Goal: Communication & Community: Answer question/provide support

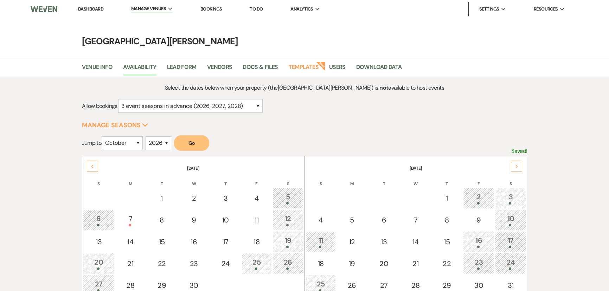
select select "3"
select select "10"
select select "2026"
click at [82, 8] on link "Dashboard" at bounding box center [90, 9] width 25 height 6
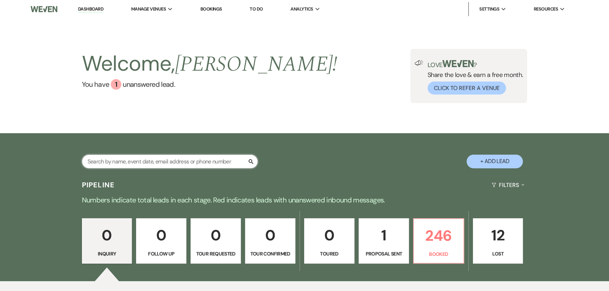
click at [171, 163] on input "text" at bounding box center [170, 162] width 176 height 14
type input "meckes"
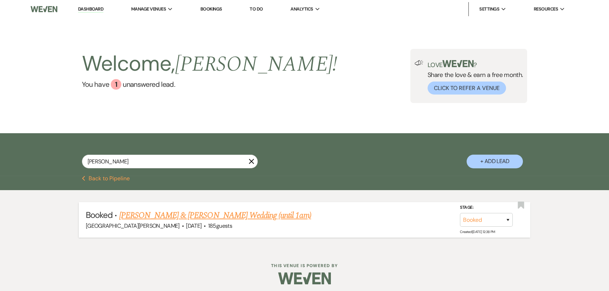
click at [204, 216] on link "Lexi Meckes & Hunter Davis's Wedding (until 1am)" at bounding box center [215, 215] width 192 height 13
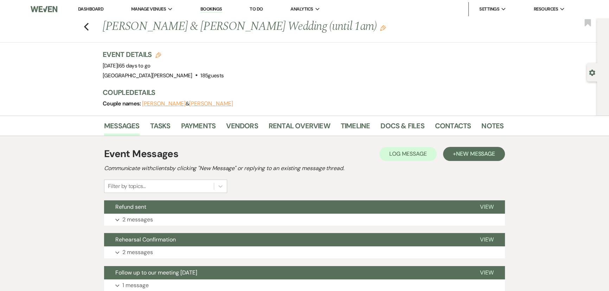
click at [293, 149] on div "Event Messages Log Log Message + New Message" at bounding box center [304, 154] width 401 height 15
click at [477, 156] on span "New Message" at bounding box center [475, 153] width 39 height 7
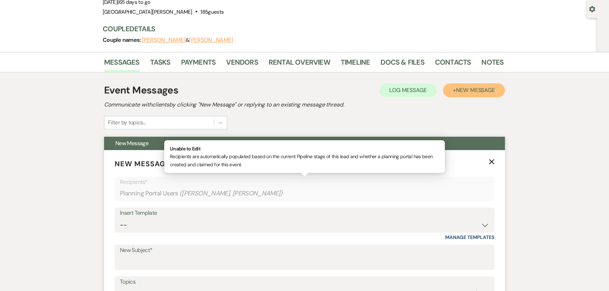
scroll to position [96, 0]
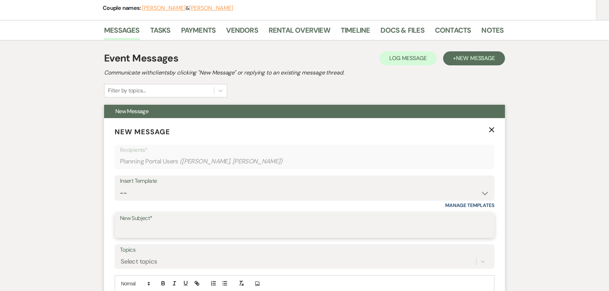
click at [174, 228] on input "New Subject*" at bounding box center [304, 230] width 369 height 14
click at [183, 228] on input "New Subject*" at bounding box center [304, 230] width 369 height 14
click at [490, 132] on icon "X" at bounding box center [491, 130] width 6 height 6
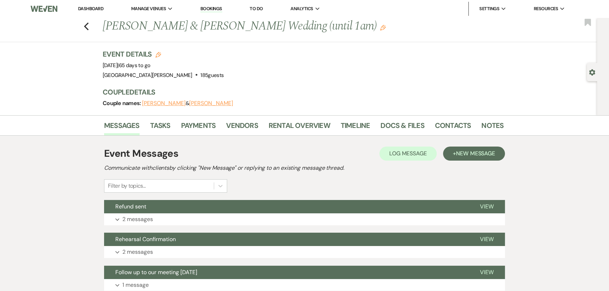
scroll to position [0, 0]
click at [291, 130] on link "Rental Overview" at bounding box center [298, 127] width 61 height 15
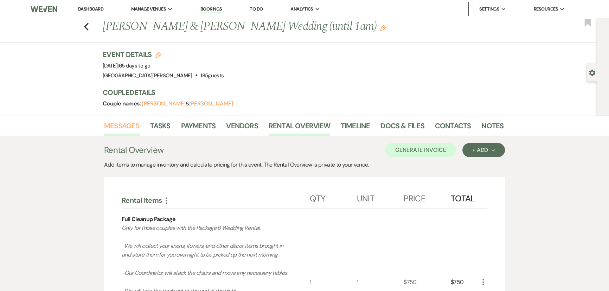
click at [126, 123] on link "Messages" at bounding box center [121, 127] width 35 height 15
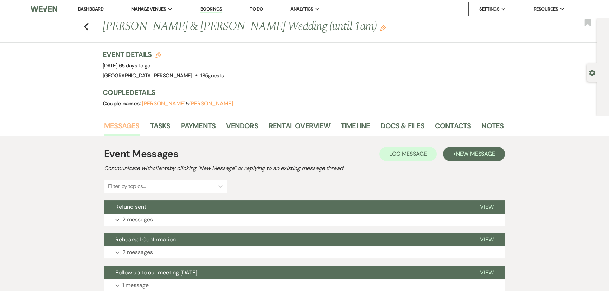
scroll to position [32, 0]
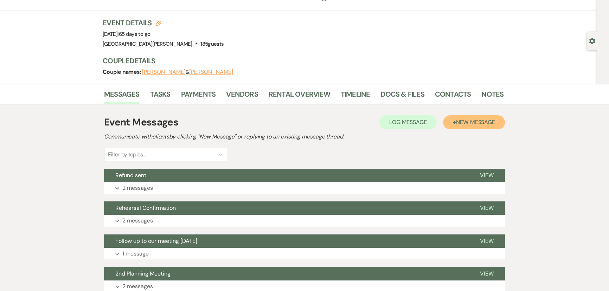
click at [482, 120] on span "New Message" at bounding box center [475, 121] width 39 height 7
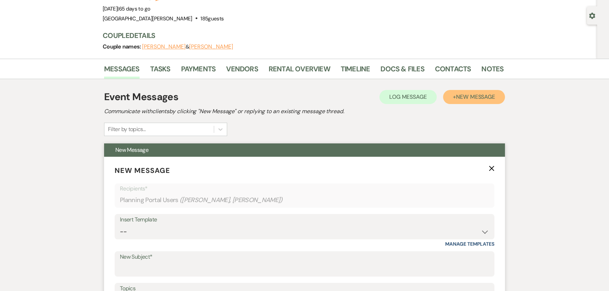
scroll to position [64, 0]
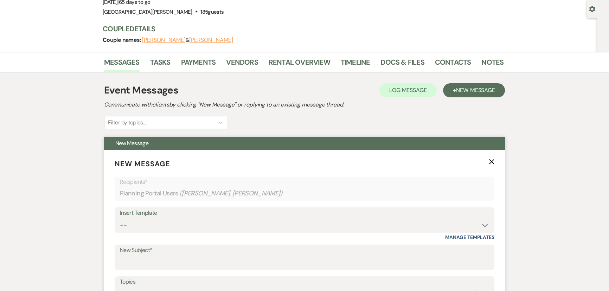
click at [175, 253] on label "New Subject*" at bounding box center [304, 250] width 369 height 10
click at [175, 255] on input "New Subject*" at bounding box center [304, 262] width 369 height 14
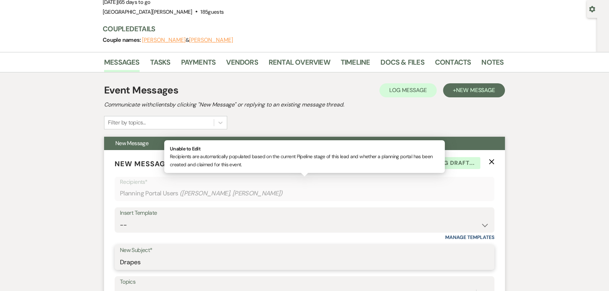
type input "Drapes"
drag, startPoint x: 490, startPoint y: 200, endPoint x: 562, endPoint y: 198, distance: 71.7
click at [491, 200] on div "Recipients* Planning Portal Users ( Lexi Meckes, Hunter Davis )" at bounding box center [304, 189] width 379 height 24
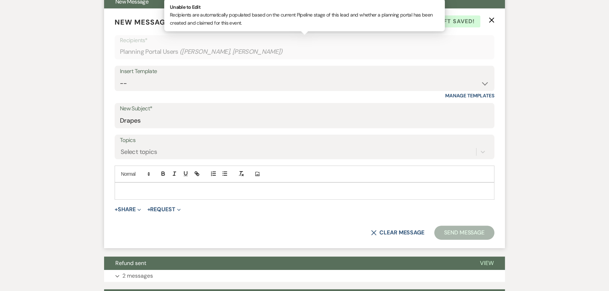
scroll to position [191, 0]
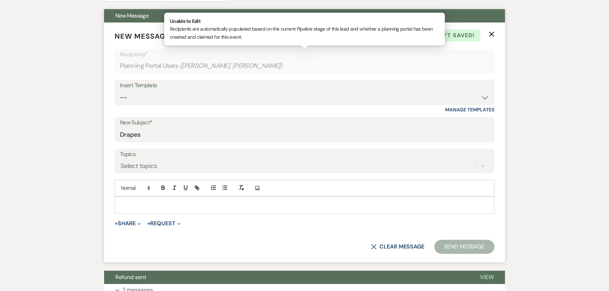
click at [190, 201] on p at bounding box center [304, 205] width 368 height 8
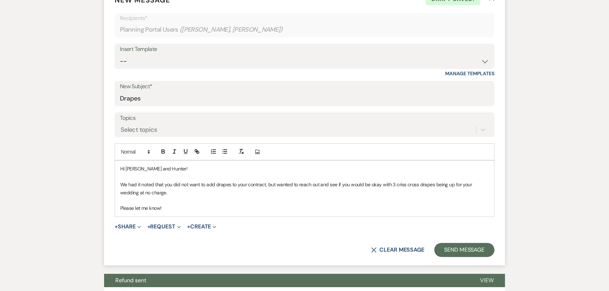
scroll to position [383, 0]
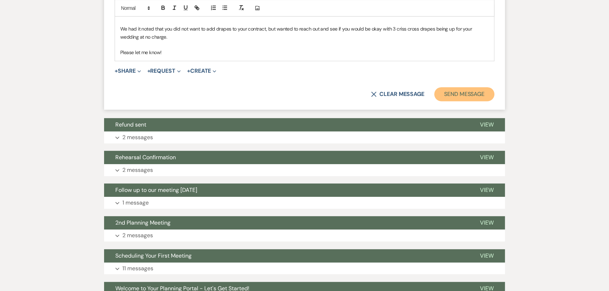
click at [453, 90] on button "Send Message" at bounding box center [464, 94] width 60 height 14
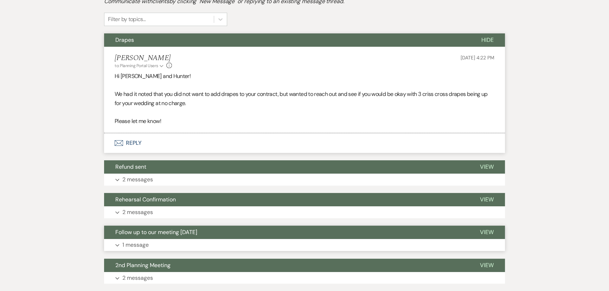
scroll to position [281, 0]
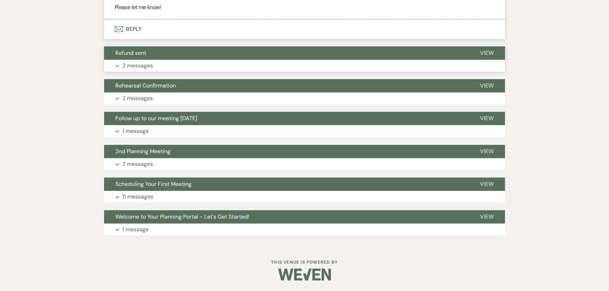
click at [148, 63] on p "2 messages" at bounding box center [137, 65] width 31 height 9
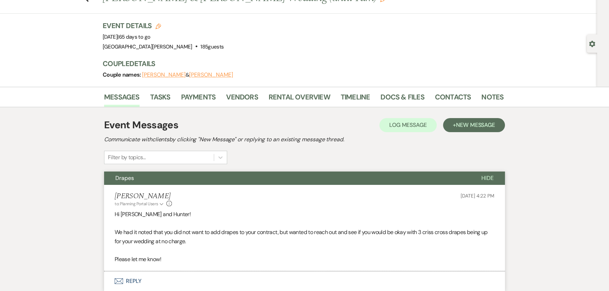
scroll to position [0, 0]
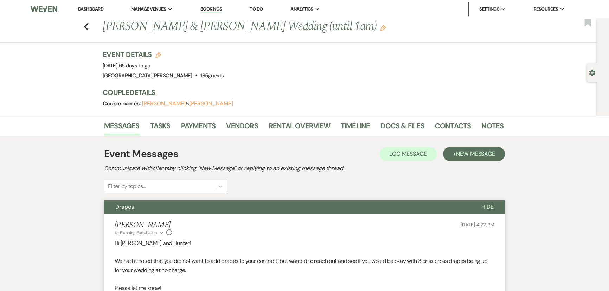
click at [84, 8] on link "Dashboard" at bounding box center [90, 9] width 25 height 6
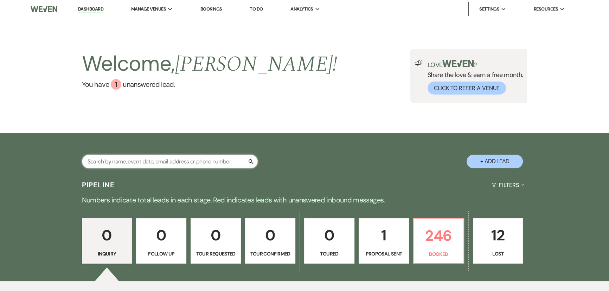
click at [176, 157] on input "text" at bounding box center [170, 162] width 176 height 14
type input "a"
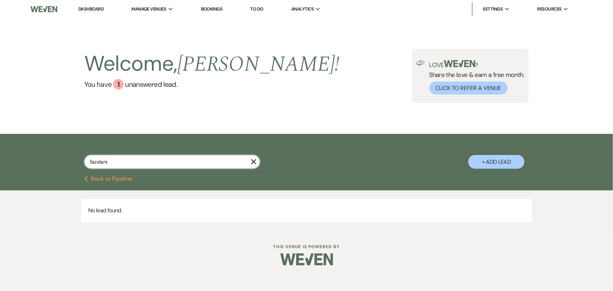
click at [98, 164] on input "fazxlani" at bounding box center [172, 162] width 176 height 14
type input "fazlani"
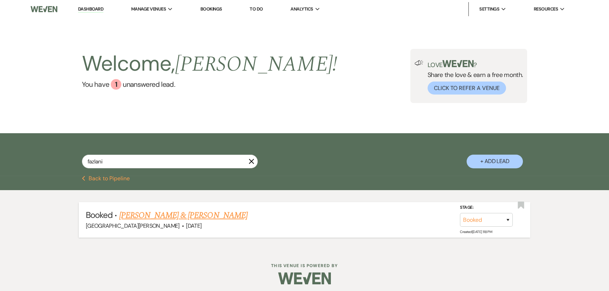
click at [186, 222] on span "Oct 17, 2025" at bounding box center [193, 225] width 15 height 7
click at [168, 207] on li "Booked · Ashley Norman & Ali Fazlanis Valima Stone Valley Meadows · Oct 17, 202…" at bounding box center [304, 219] width 451 height 35
click at [165, 215] on link "Ashley Norman & Ali Fazlanis Valima" at bounding box center [183, 215] width 128 height 13
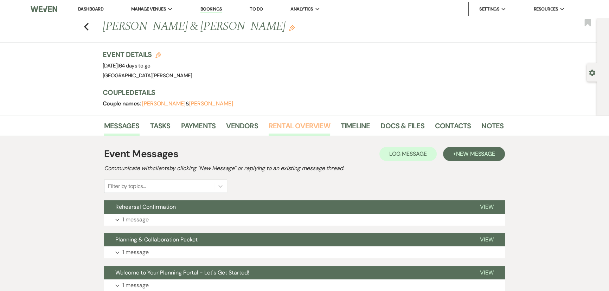
click at [293, 128] on link "Rental Overview" at bounding box center [298, 127] width 61 height 15
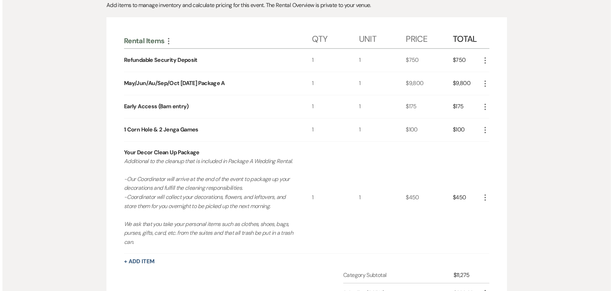
scroll to position [128, 0]
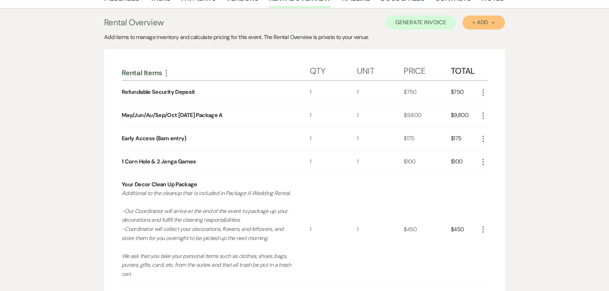
click at [492, 21] on icon "Next" at bounding box center [493, 23] width 4 height 4
click at [476, 39] on button "Item" at bounding box center [479, 38] width 35 height 11
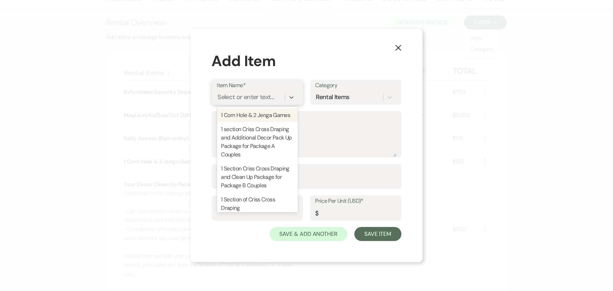
click at [264, 93] on div "Select or enter text..." at bounding box center [246, 96] width 57 height 9
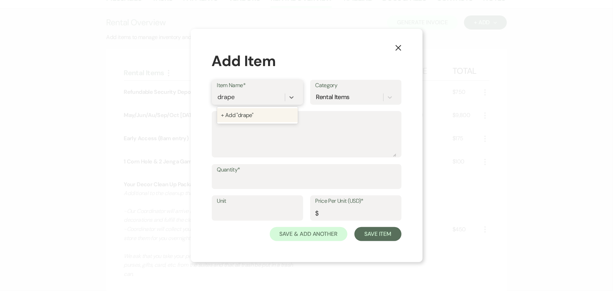
type input "drap"
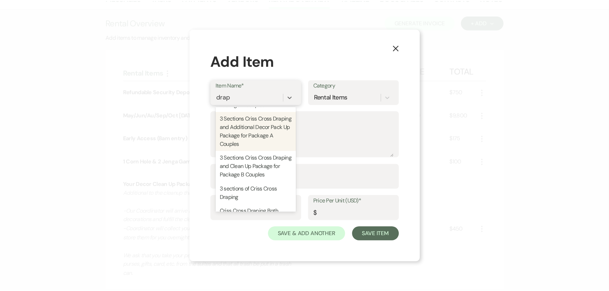
scroll to position [223, 0]
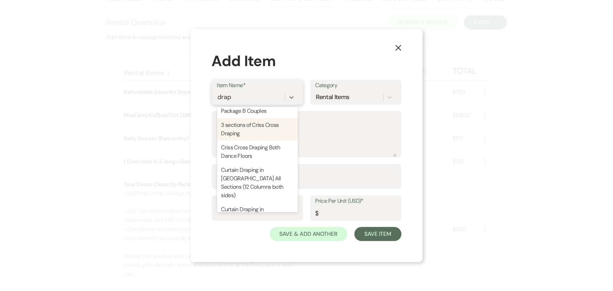
click at [252, 141] on div "3 sections of Criss Cross Draping" at bounding box center [257, 129] width 81 height 22
type textarea "-includes cost of lift"
type input "1"
type input "1800"
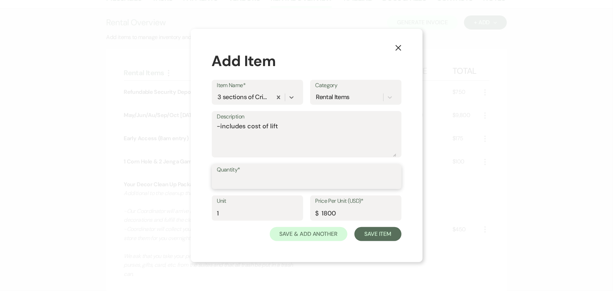
click at [253, 178] on input "Quantity*" at bounding box center [306, 182] width 179 height 14
type input "1"
click at [390, 240] on button "Save Item" at bounding box center [378, 234] width 47 height 14
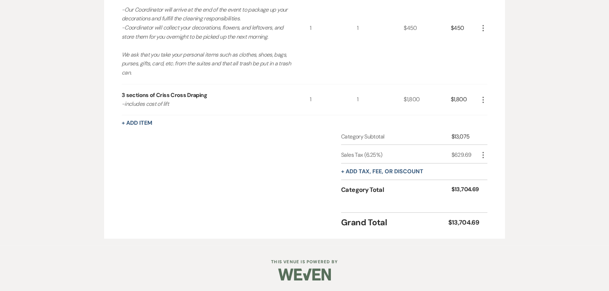
scroll to position [337, 0]
drag, startPoint x: 441, startPoint y: 221, endPoint x: 509, endPoint y: 235, distance: 69.6
click at [509, 235] on div "Messages Tasks Payments Vendors Rental Overview Timeline Docs & Files Contacts …" at bounding box center [304, 16] width 609 height 459
click at [490, 228] on div "Rental Items More Qty Unit Price Total Refundable Security Deposit 1 1 $750 $75…" at bounding box center [304, 43] width 401 height 391
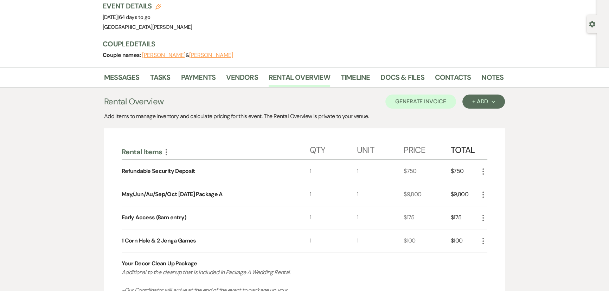
scroll to position [0, 0]
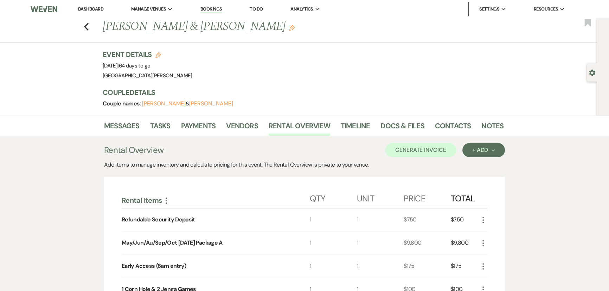
click at [188, 119] on li "Payments" at bounding box center [203, 127] width 45 height 17
click at [188, 122] on link "Payments" at bounding box center [198, 127] width 35 height 15
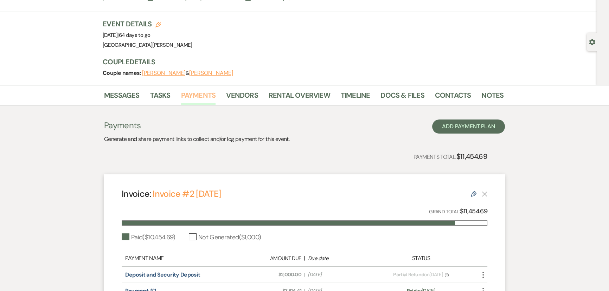
scroll to position [27, 0]
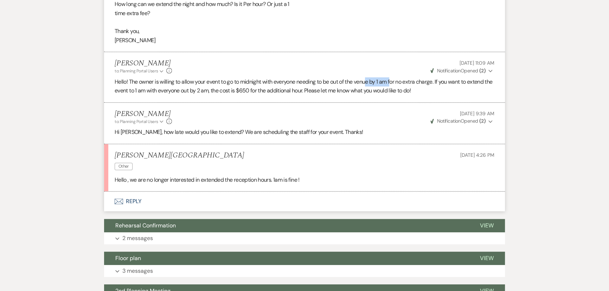
drag, startPoint x: 369, startPoint y: 64, endPoint x: 370, endPoint y: 71, distance: 7.0
click at [394, 77] on p "Hello! The owner is willing to allow your event to go to midnight with everyone…" at bounding box center [304, 86] width 379 height 18
click at [137, 191] on button "Envelope Reply" at bounding box center [304, 201] width 401 height 20
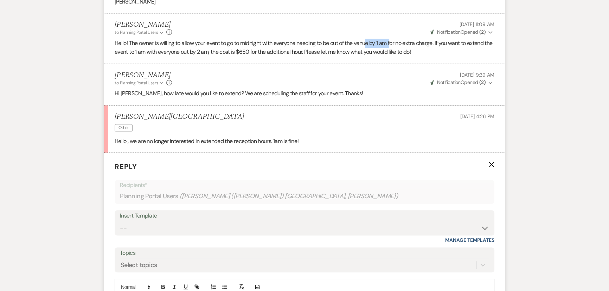
scroll to position [499, 0]
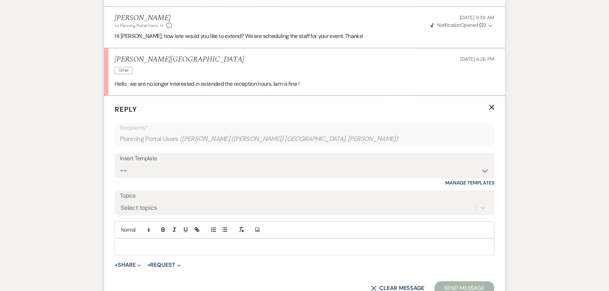
click at [219, 243] on p at bounding box center [304, 247] width 368 height 8
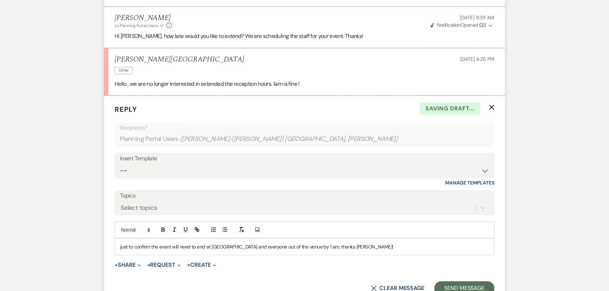
click at [223, 243] on p "just to confirm the event will need to end at midngiht and everyone out of the …" at bounding box center [304, 247] width 368 height 8
click at [470, 281] on button "Send Message" at bounding box center [464, 288] width 60 height 14
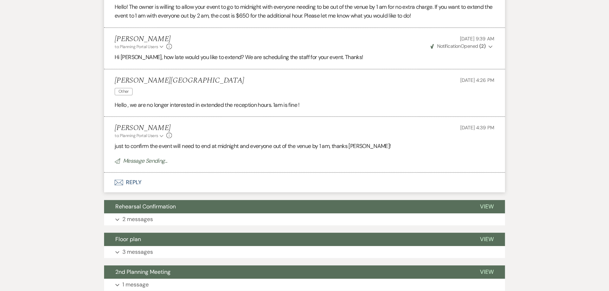
scroll to position [467, 0]
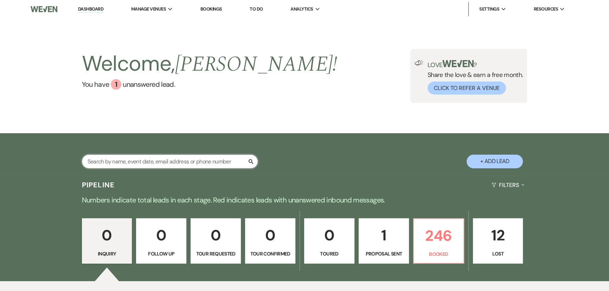
click at [193, 165] on input "text" at bounding box center [170, 162] width 176 height 14
type input "[PERSON_NAME]"
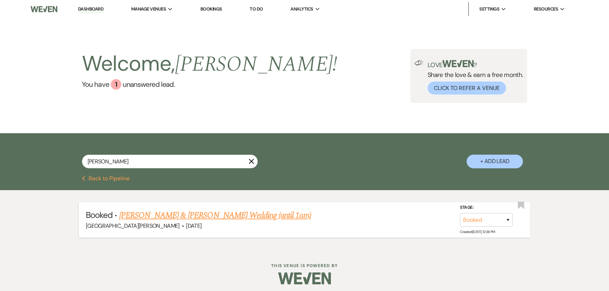
click at [193, 210] on link "[PERSON_NAME] & [PERSON_NAME] Wedding (until 1am)" at bounding box center [215, 215] width 192 height 13
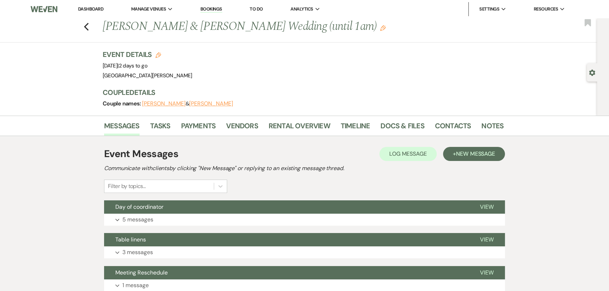
click at [481, 161] on div "Event Messages Log Log Message + New Message Communicate with clients by clicki…" at bounding box center [304, 170] width 401 height 46
click at [479, 159] on button "+ New Message" at bounding box center [474, 154] width 62 height 14
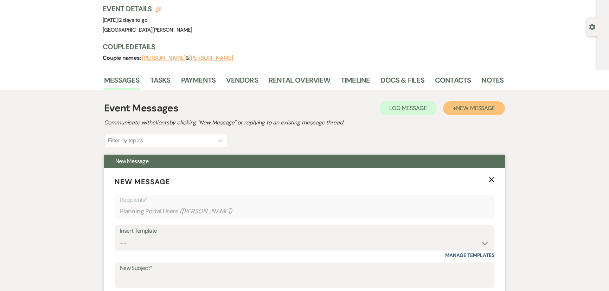
scroll to position [96, 0]
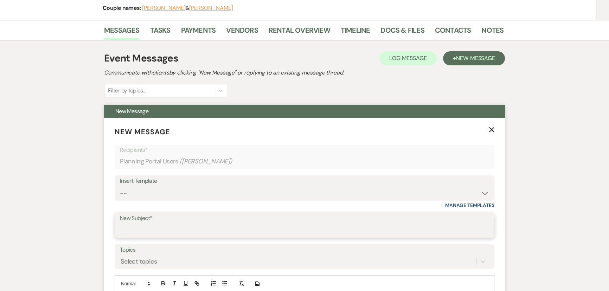
click at [177, 225] on input "New Subject*" at bounding box center [304, 230] width 369 height 14
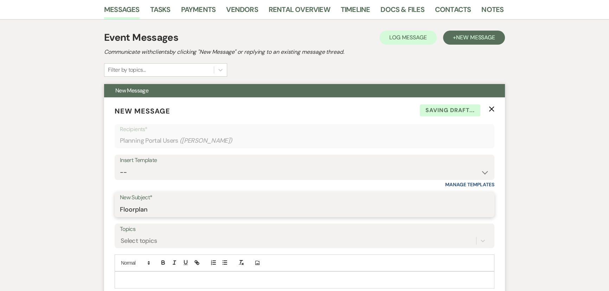
scroll to position [128, 0]
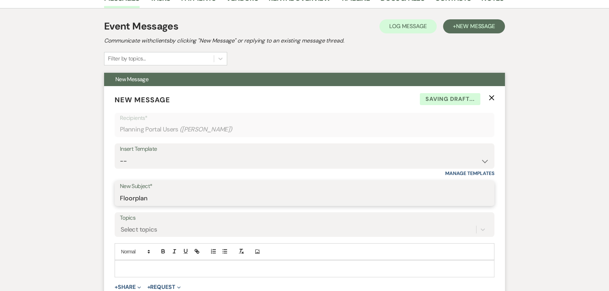
type input "Floorplan"
click at [177, 267] on p at bounding box center [304, 269] width 368 height 8
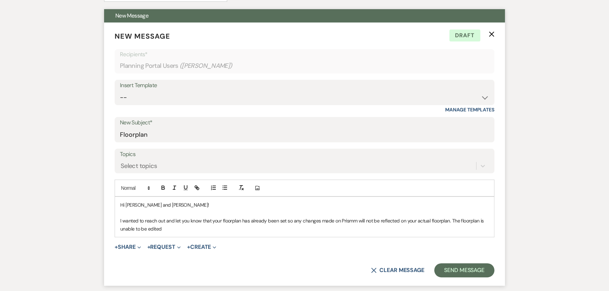
scroll to position [196, 0]
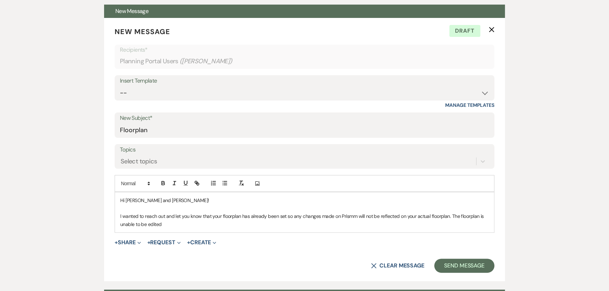
click at [286, 215] on p "I wanted to reach out and let you know that your floorplan has already been set…" at bounding box center [304, 220] width 368 height 16
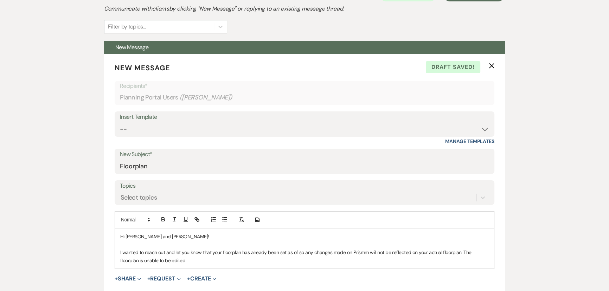
scroll to position [191, 0]
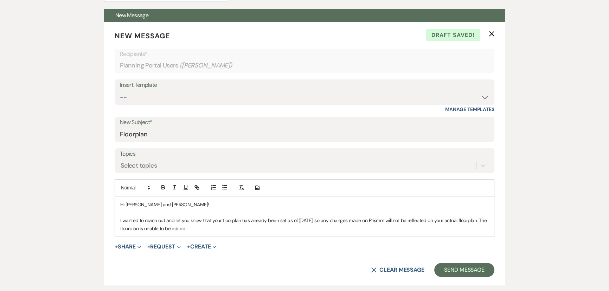
drag, startPoint x: 117, startPoint y: 229, endPoint x: 215, endPoint y: 232, distance: 98.4
click at [215, 232] on div "Hi [PERSON_NAME] and [PERSON_NAME]! I wanted to reach out and let you know that…" at bounding box center [304, 216] width 379 height 40
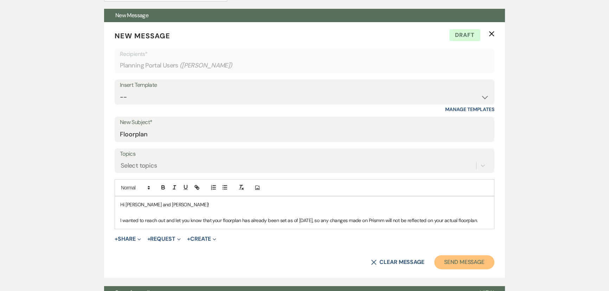
click at [472, 260] on button "Send Message" at bounding box center [464, 262] width 60 height 14
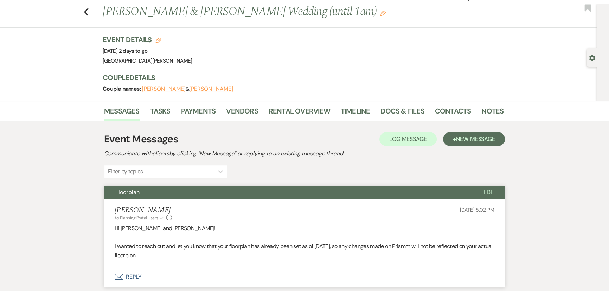
scroll to position [0, 0]
